Goal: Task Accomplishment & Management: Complete application form

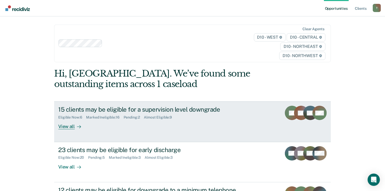
click at [66, 126] on div "View all" at bounding box center [72, 124] width 29 height 10
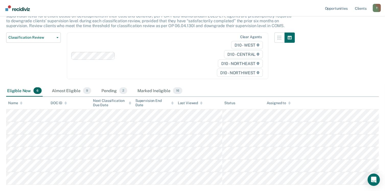
scroll to position [76, 0]
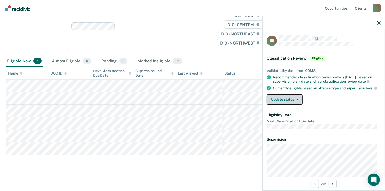
click at [297, 100] on icon "button" at bounding box center [297, 99] width 2 height 1
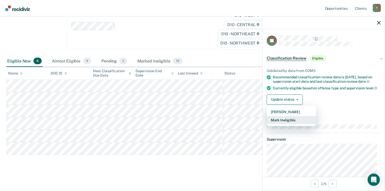
click at [288, 124] on button "Mark Ineligible" at bounding box center [291, 120] width 49 height 8
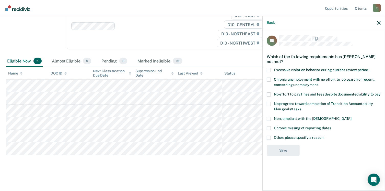
click at [269, 136] on span at bounding box center [269, 137] width 4 height 4
click at [323, 135] on input "Other: please specify a reason" at bounding box center [323, 135] width 0 height 0
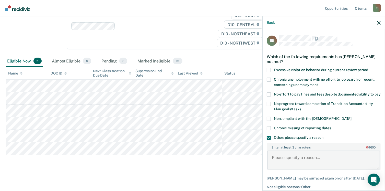
click at [275, 162] on textarea "Enter at least 3 characters 0 / 1600" at bounding box center [323, 159] width 113 height 19
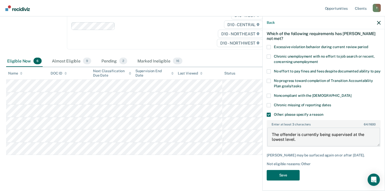
scroll to position [27, 0]
type textarea "The offender is currently being supervised at the lowest level."
click at [288, 173] on button "Save" at bounding box center [283, 175] width 33 height 10
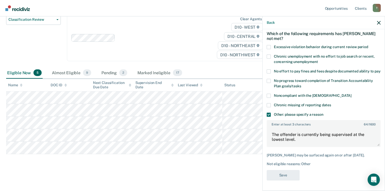
scroll to position [63, 0]
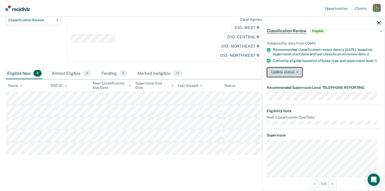
click at [297, 77] on button "Update status" at bounding box center [285, 72] width 36 height 10
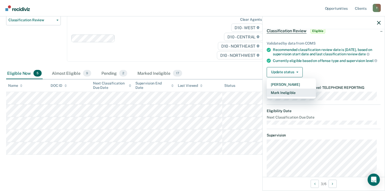
click at [285, 97] on button "Mark Ineligible" at bounding box center [291, 92] width 49 height 8
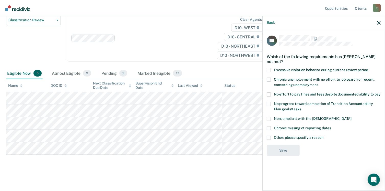
drag, startPoint x: 268, startPoint y: 136, endPoint x: 272, endPoint y: 144, distance: 9.0
click at [269, 138] on span at bounding box center [269, 137] width 4 height 4
click at [323, 135] on input "Other: please specify a reason" at bounding box center [323, 135] width 0 height 0
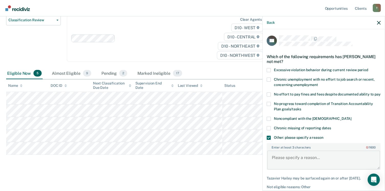
click at [274, 155] on textarea "Enter at least 3 characters 0 / 1600" at bounding box center [323, 159] width 113 height 19
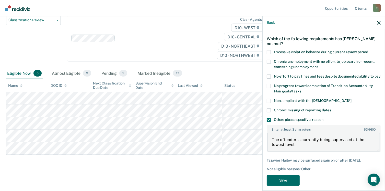
scroll to position [27, 0]
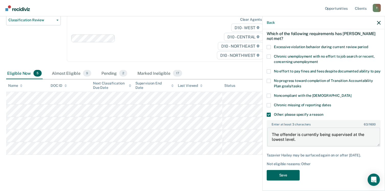
type textarea "The offender is currently being supervised at the lowest level."
click at [281, 174] on button "Save" at bounding box center [283, 175] width 33 height 10
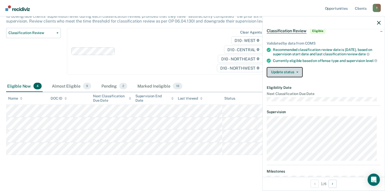
click at [298, 76] on button "Update status" at bounding box center [285, 72] width 36 height 10
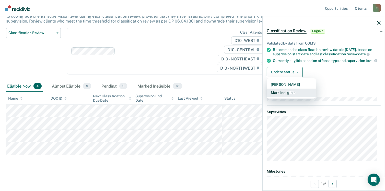
click at [281, 95] on button "Mark Ineligible" at bounding box center [291, 92] width 49 height 8
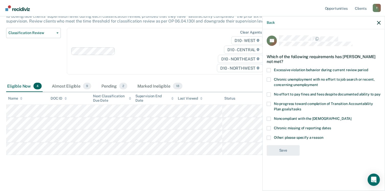
click at [268, 137] on span at bounding box center [269, 137] width 4 height 4
click at [323, 135] on input "Other: please specify a reason" at bounding box center [323, 135] width 0 height 0
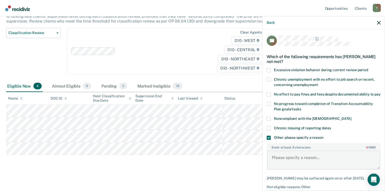
click at [273, 163] on textarea "Enter at least 3 characters 0 / 1600" at bounding box center [323, 159] width 113 height 19
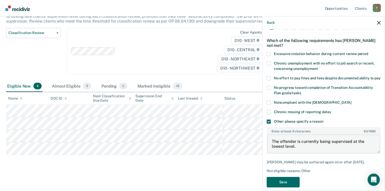
scroll to position [27, 0]
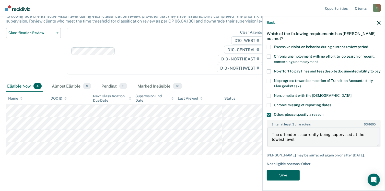
type textarea "The offender is currently being supervised at the lowest level."
click at [285, 176] on button "Save" at bounding box center [283, 175] width 33 height 10
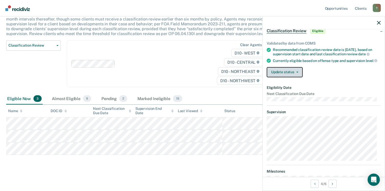
click at [299, 75] on button "Update status" at bounding box center [285, 72] width 36 height 10
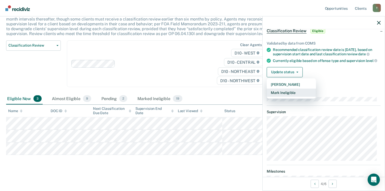
click at [273, 95] on button "Mark Ineligible" at bounding box center [291, 92] width 49 height 8
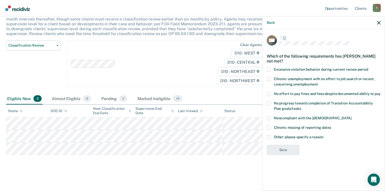
scroll to position [0, 0]
click at [269, 137] on span at bounding box center [269, 137] width 4 height 4
click at [323, 135] on input "Other: please specify a reason" at bounding box center [323, 135] width 0 height 0
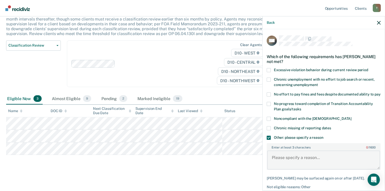
click at [271, 161] on textarea "Enter at least 3 characters 0 / 1600" at bounding box center [323, 159] width 113 height 19
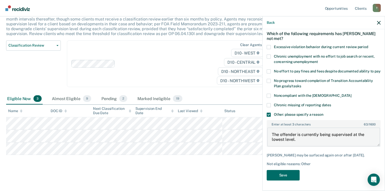
scroll to position [27, 0]
type textarea "The offender is currently being supervised at the lowest level."
click at [282, 175] on button "Save" at bounding box center [283, 175] width 33 height 10
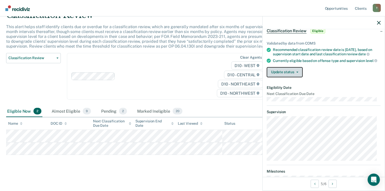
click at [296, 73] on icon "button" at bounding box center [297, 72] width 2 height 1
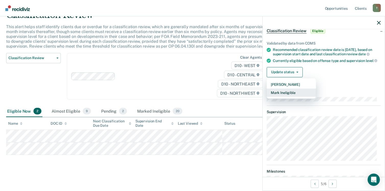
click at [282, 97] on button "Mark Ineligible" at bounding box center [291, 92] width 49 height 8
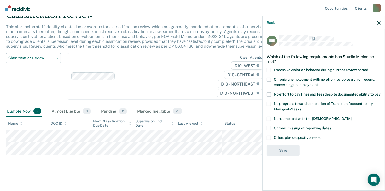
click at [268, 136] on span at bounding box center [269, 137] width 4 height 4
click at [323, 135] on input "Other: please specify a reason" at bounding box center [323, 135] width 0 height 0
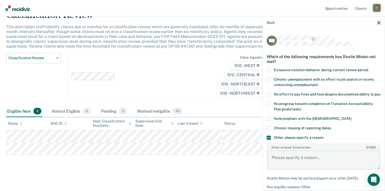
click at [269, 163] on textarea "Enter at least 3 characters 0 / 1600" at bounding box center [323, 159] width 113 height 19
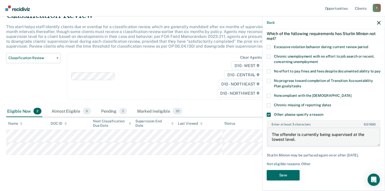
scroll to position [27, 0]
type textarea "The offender is currently being supervised at the lowest level."
click at [282, 174] on button "Save" at bounding box center [283, 175] width 33 height 10
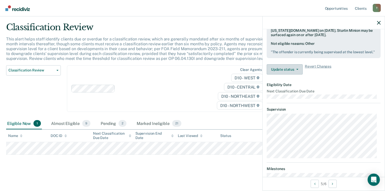
scroll to position [20, 0]
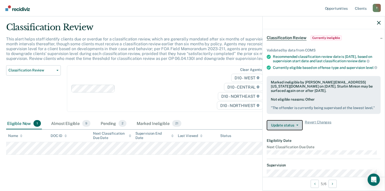
click at [297, 130] on button "Update status" at bounding box center [285, 125] width 36 height 10
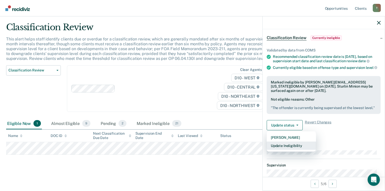
click at [293, 149] on button "Update Ineligibility" at bounding box center [291, 145] width 49 height 8
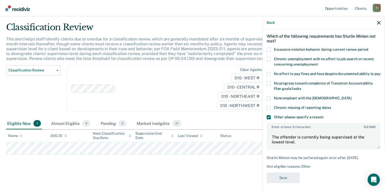
scroll to position [27, 0]
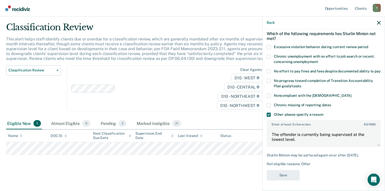
click at [268, 114] on div "SM Which of the following requirements has Sturlin Minion not met? Excessive vi…" at bounding box center [324, 97] width 114 height 171
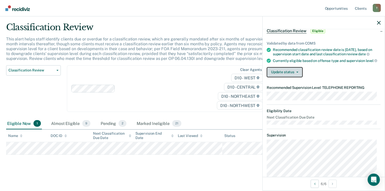
click at [297, 73] on icon "button" at bounding box center [297, 72] width 2 height 1
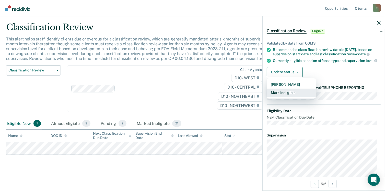
click at [289, 97] on button "Mark Ineligible" at bounding box center [291, 92] width 49 height 8
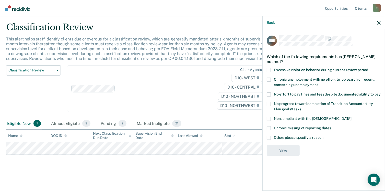
click at [267, 135] on span at bounding box center [269, 137] width 4 height 4
click at [323, 135] on input "Other: please specify a reason" at bounding box center [323, 135] width 0 height 0
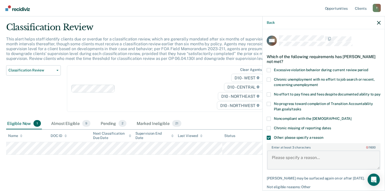
click at [271, 162] on textarea "Enter at least 3 characters 0 / 1600" at bounding box center [323, 159] width 113 height 19
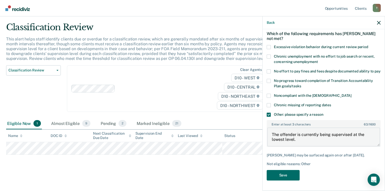
scroll to position [32, 0]
type textarea "The offender is currently being supervised at the lowest level."
click at [281, 175] on button "Save" at bounding box center [283, 175] width 33 height 10
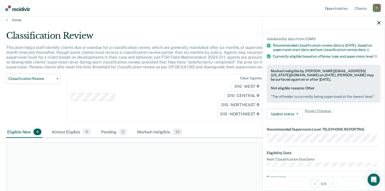
scroll to position [0, 0]
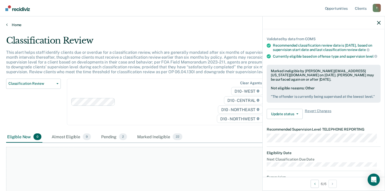
click at [14, 25] on link "Home" at bounding box center [192, 24] width 373 height 5
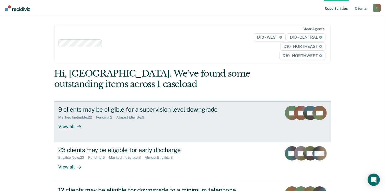
click at [65, 124] on div "View all" at bounding box center [72, 124] width 29 height 10
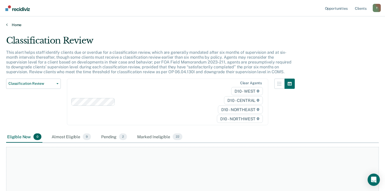
click at [15, 23] on link "Home" at bounding box center [192, 24] width 373 height 5
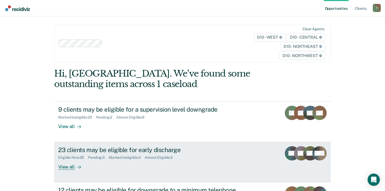
click at [68, 168] on div "View all" at bounding box center [72, 164] width 29 height 10
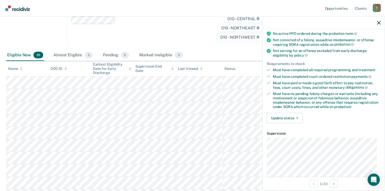
scroll to position [51, 0]
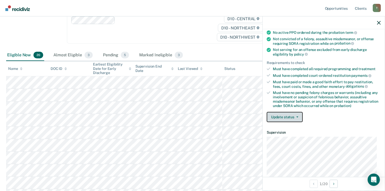
click at [297, 116] on icon "button" at bounding box center [297, 116] width 2 height 1
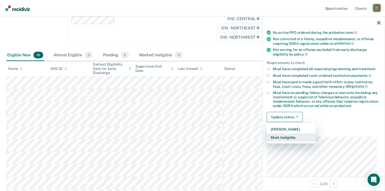
click at [287, 136] on button "Mark Ineligible" at bounding box center [291, 137] width 49 height 8
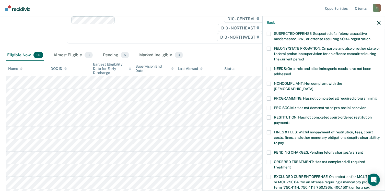
click at [267, 115] on span at bounding box center [269, 117] width 4 height 4
click at [290, 121] on input "RESTITUTION: Has not completed court-ordered restitution payments" at bounding box center [290, 121] width 0 height 0
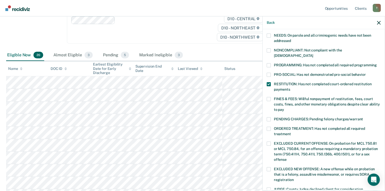
scroll to position [166, 0]
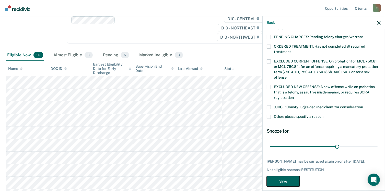
click at [287, 176] on button "Save" at bounding box center [283, 181] width 33 height 10
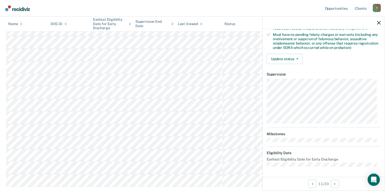
scroll to position [107, 0]
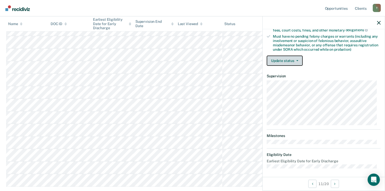
click at [296, 60] on icon "button" at bounding box center [297, 60] width 2 height 1
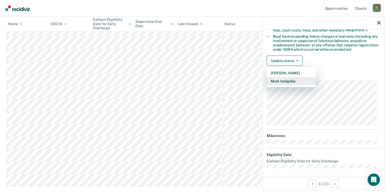
click at [282, 77] on button "Mark Ineligible" at bounding box center [291, 81] width 49 height 8
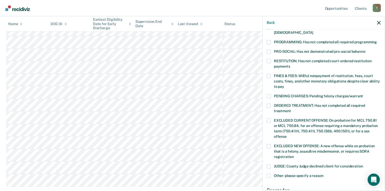
scroll to position [82, 0]
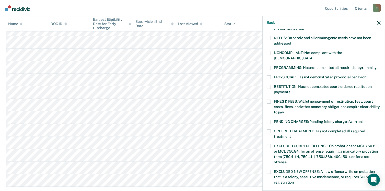
click at [267, 85] on span at bounding box center [269, 87] width 4 height 4
click at [290, 90] on input "RESTITUTION: Has not completed court-ordered restitution payments" at bounding box center [290, 90] width 0 height 0
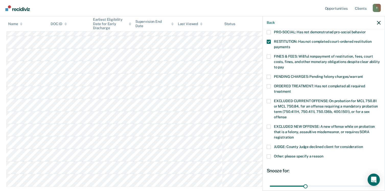
scroll to position [166, 0]
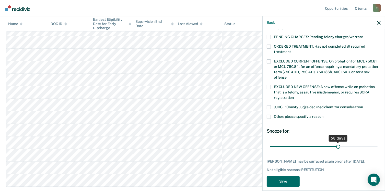
drag, startPoint x: 303, startPoint y: 140, endPoint x: 336, endPoint y: 138, distance: 32.2
type input "58"
click at [336, 142] on input "range" at bounding box center [324, 146] width 108 height 9
click at [289, 177] on button "Save" at bounding box center [283, 181] width 33 height 10
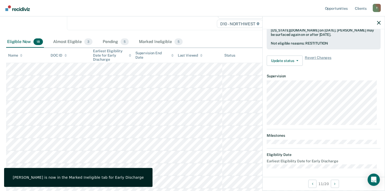
scroll to position [77, 0]
